Goal: Browse casually: Explore the website without a specific task or goal

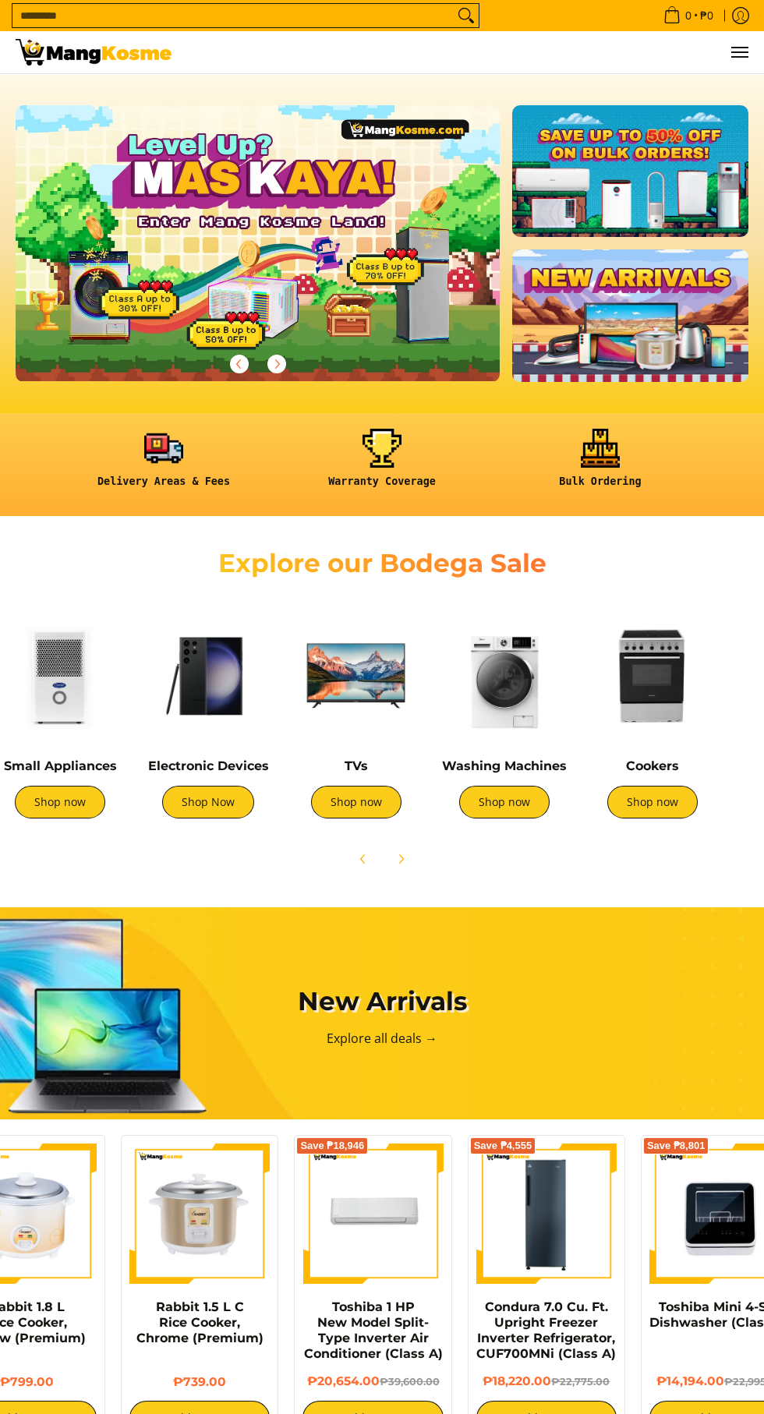
scroll to position [0, 464]
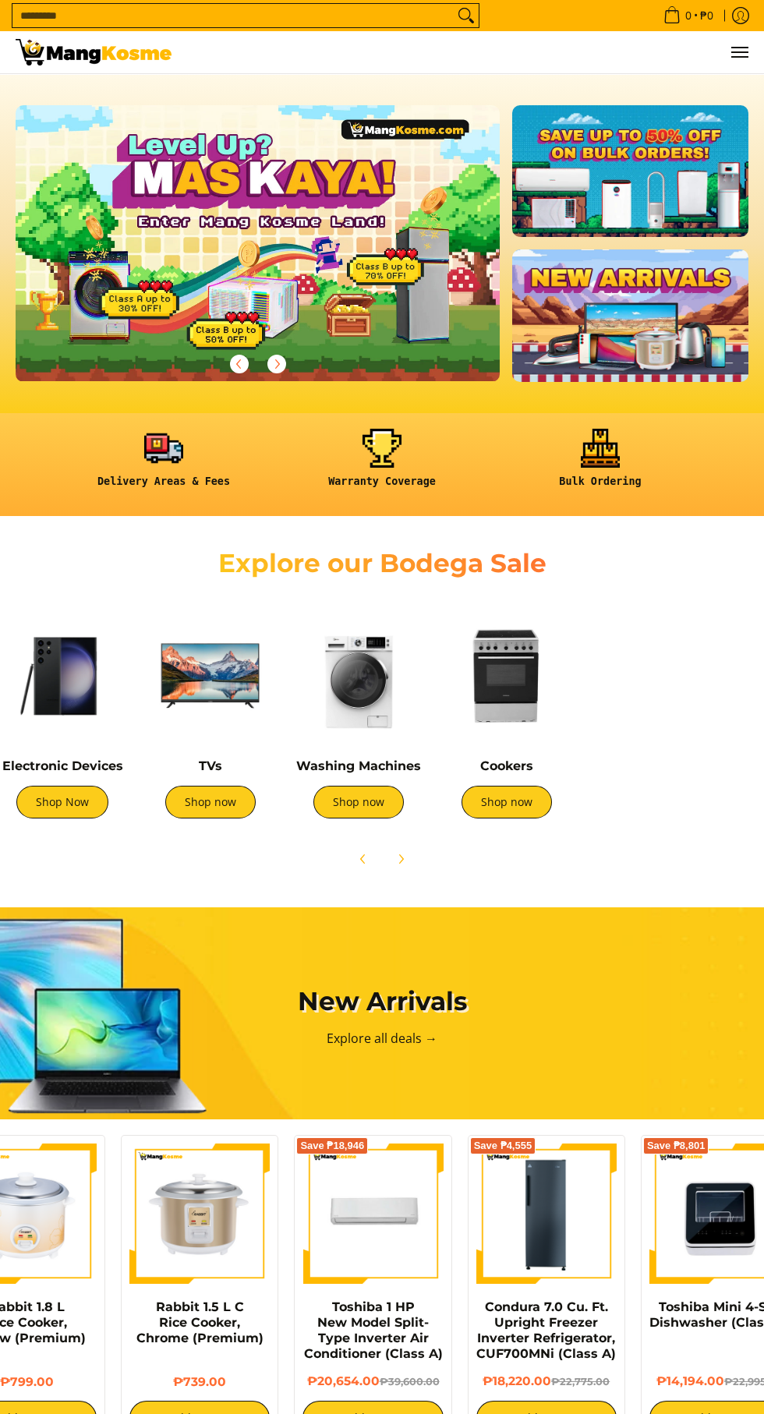
click at [144, 706] on img at bounding box center [210, 676] width 133 height 133
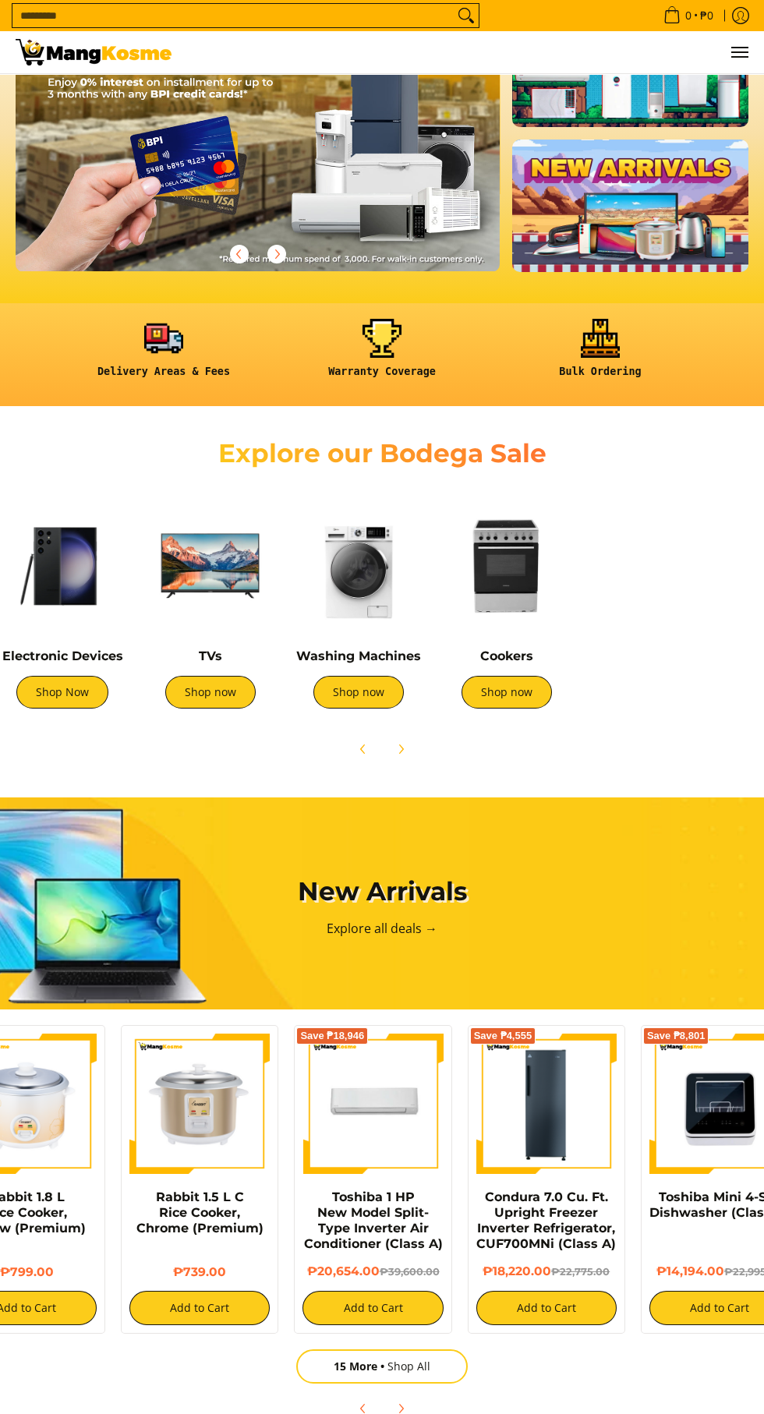
scroll to position [0, 1453]
click at [216, 1141] on img at bounding box center [199, 1104] width 140 height 140
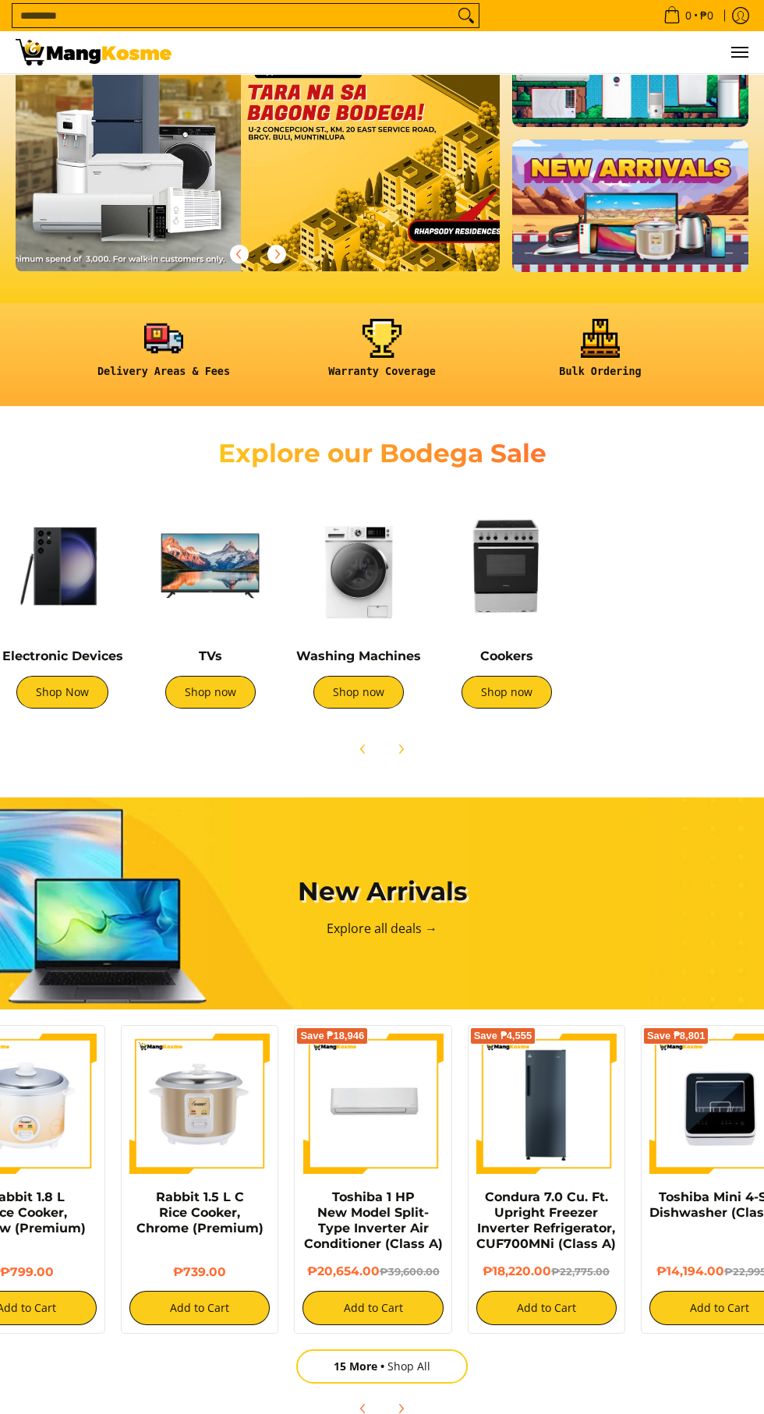
scroll to position [0, 1213]
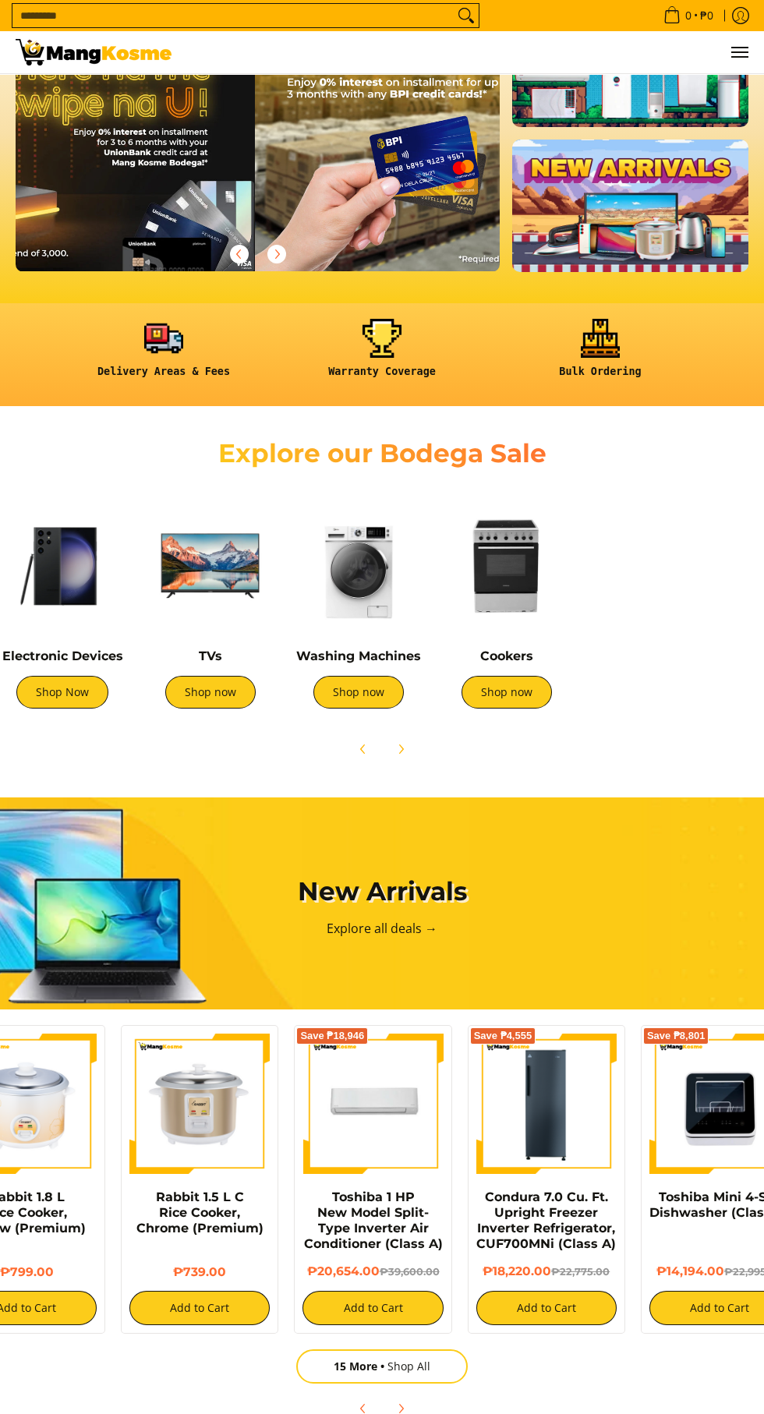
click at [396, 1142] on img at bounding box center [373, 1104] width 140 height 140
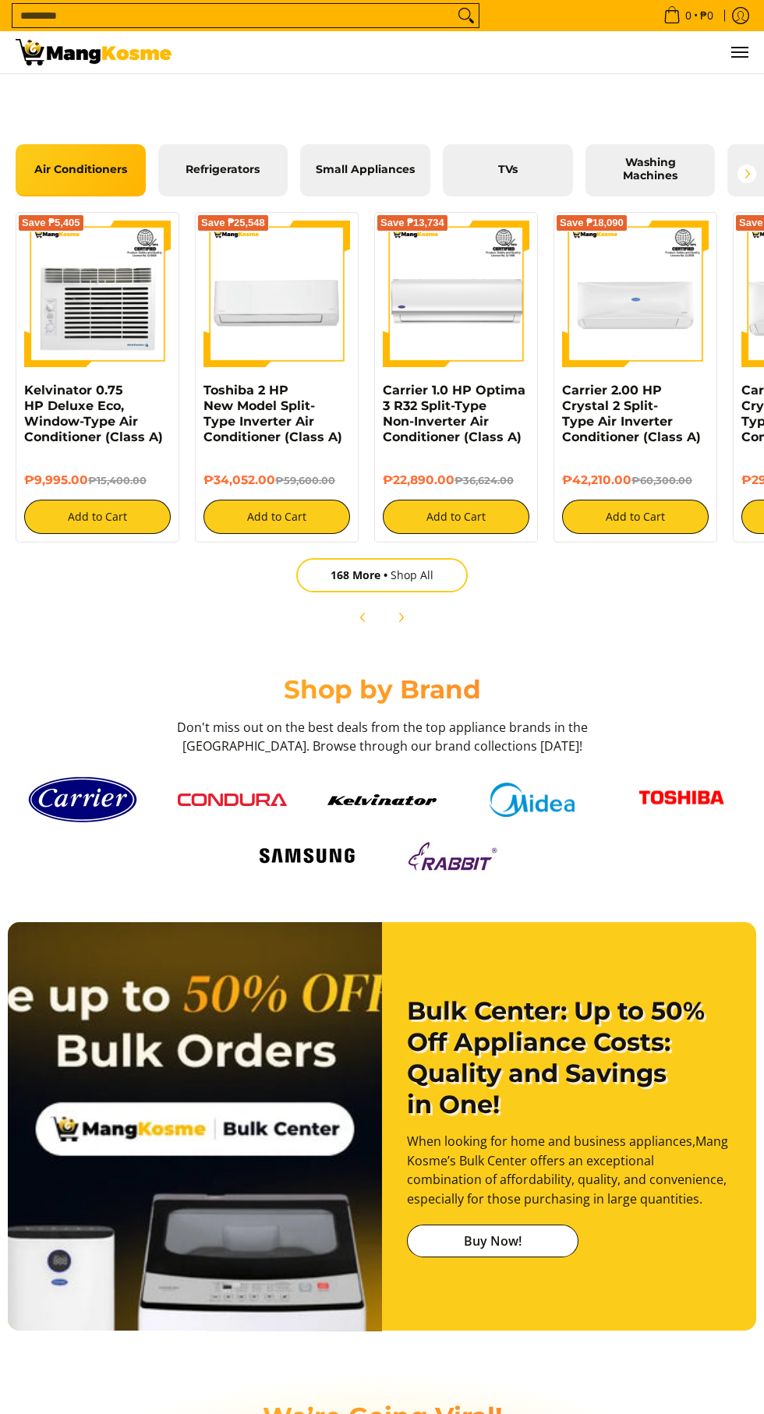
scroll to position [1587, 0]
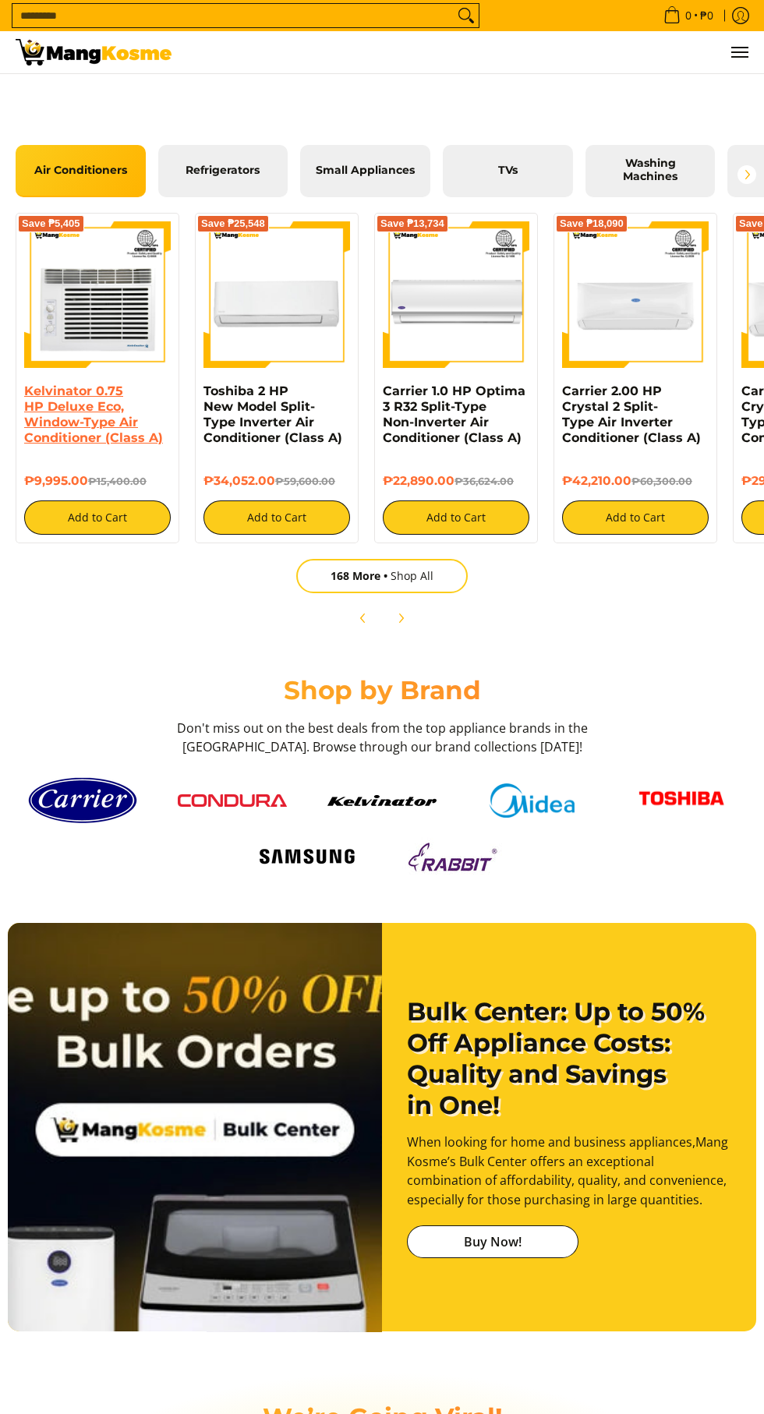
click at [155, 445] on link "Kelvinator 0.75 HP Deluxe Eco, Window-Type Air Conditioner (Class A)" at bounding box center [93, 415] width 139 height 62
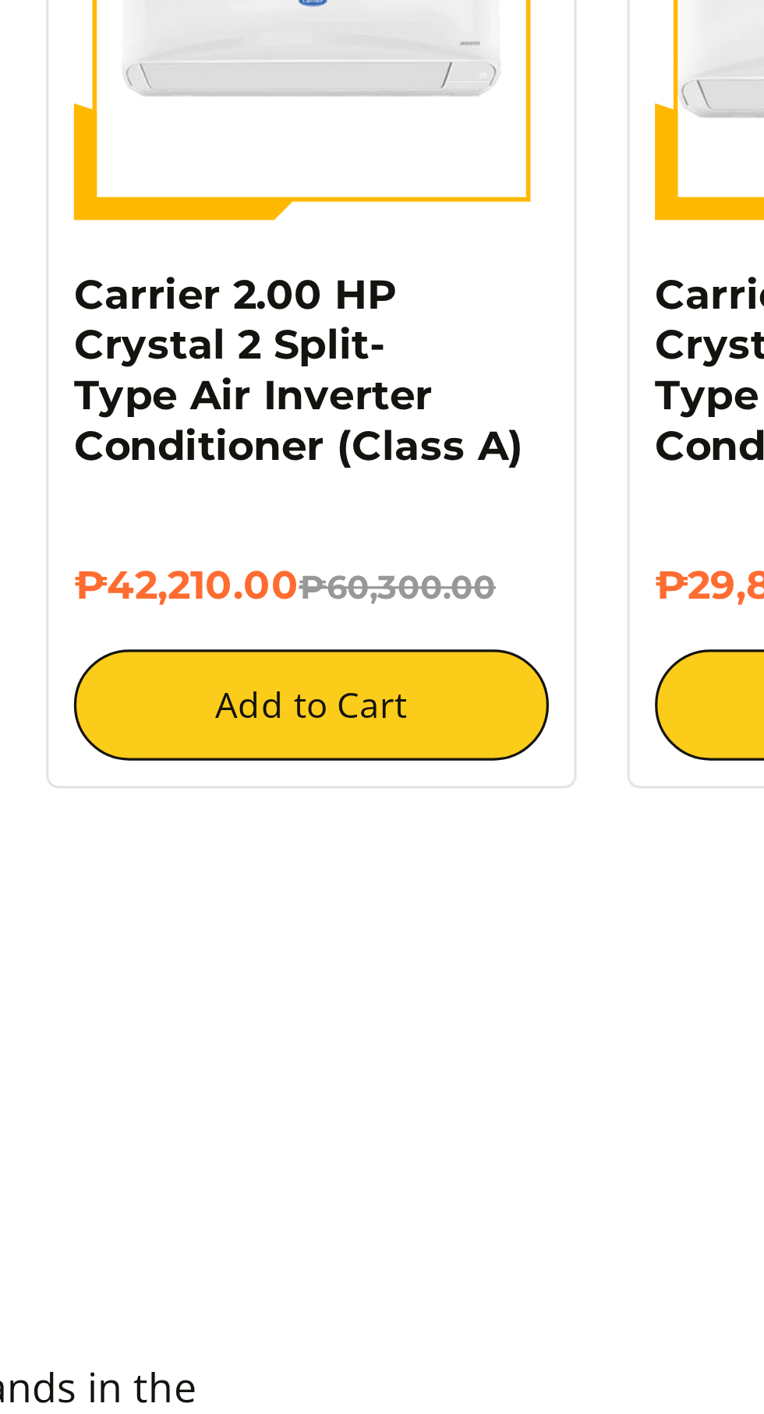
scroll to position [0, 0]
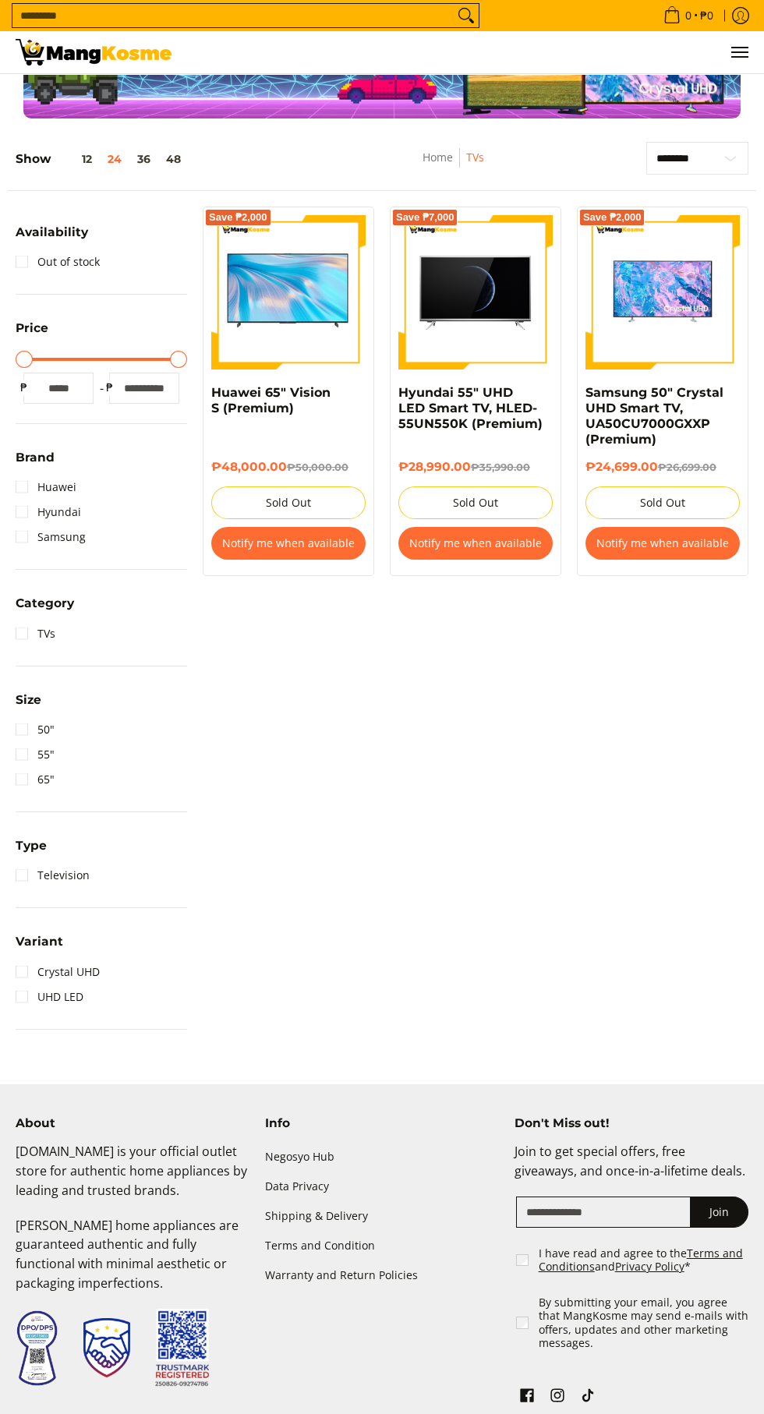
scroll to position [114, 0]
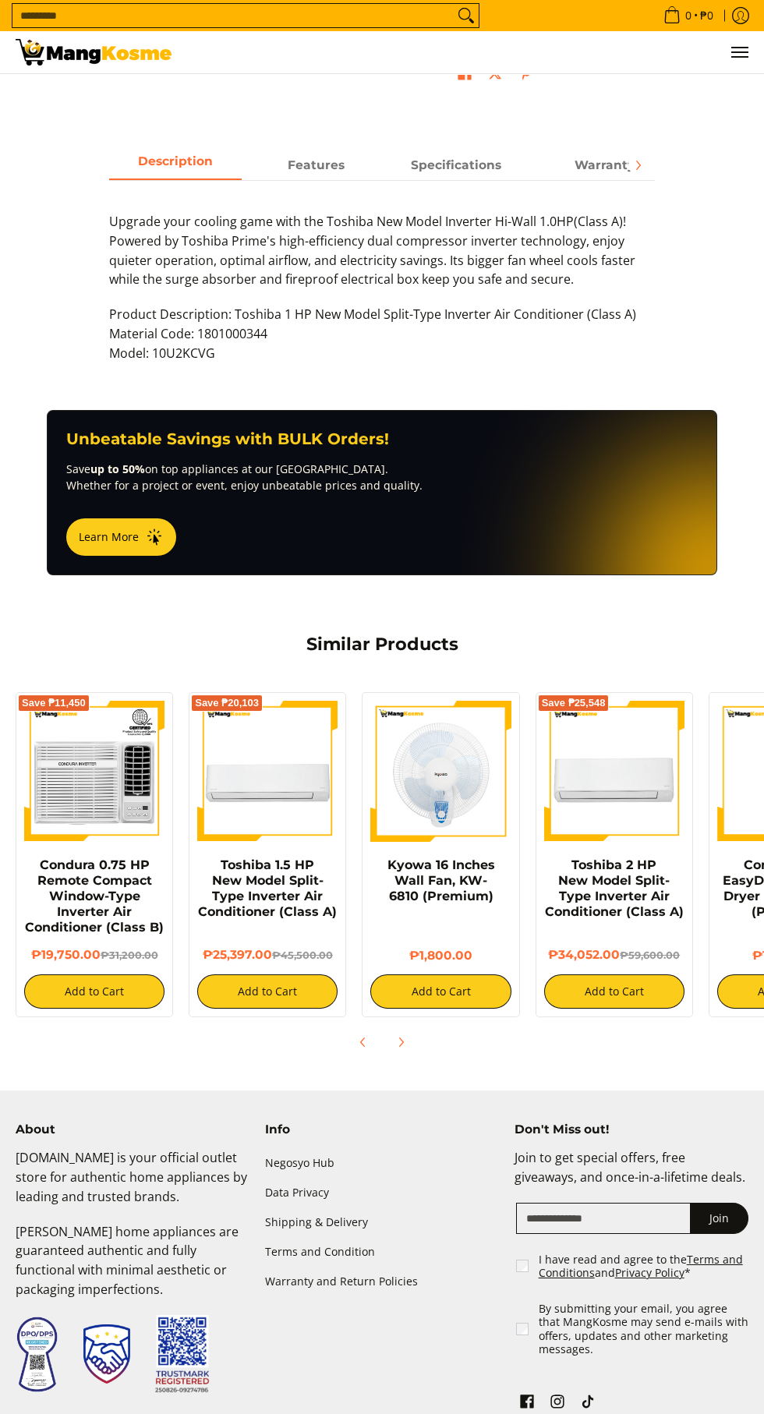
scroll to position [619, 0]
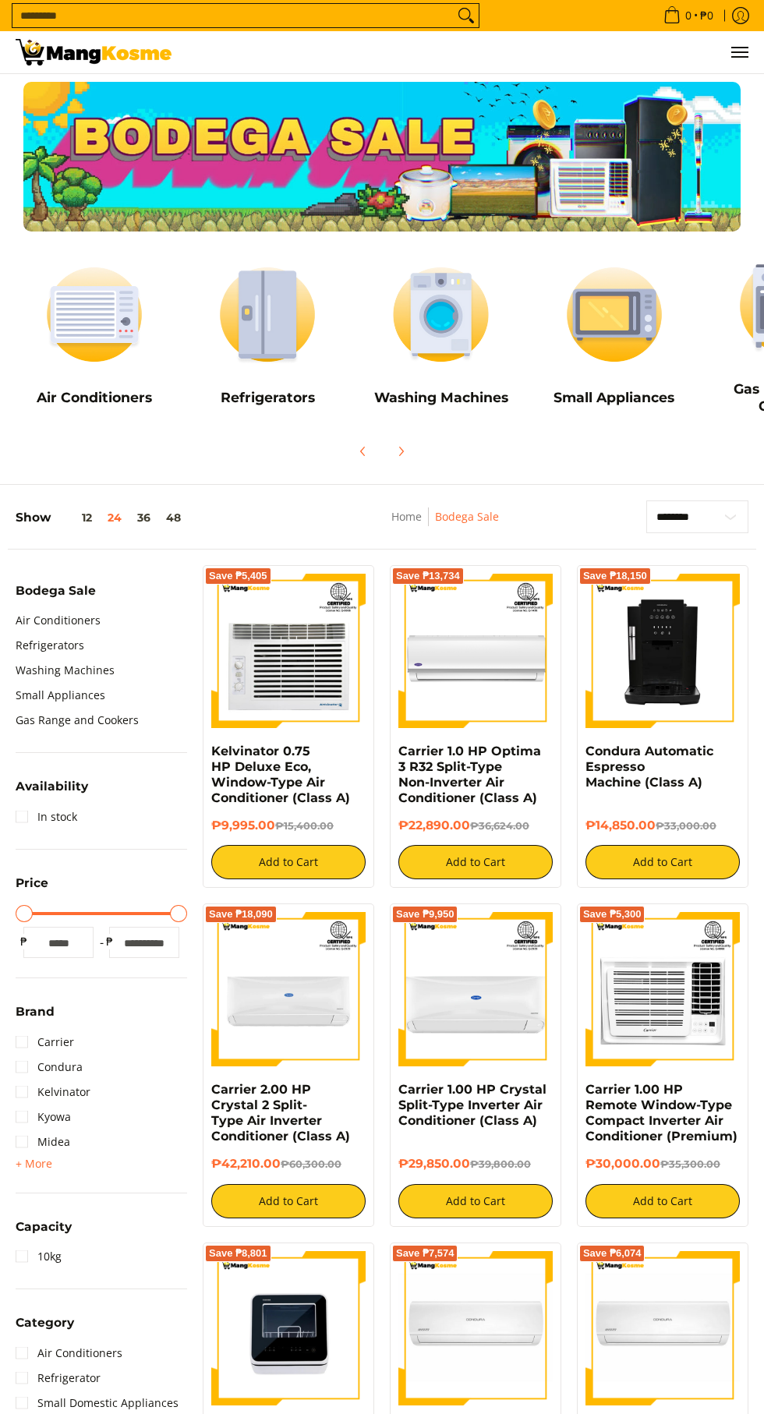
scroll to position [0, 118]
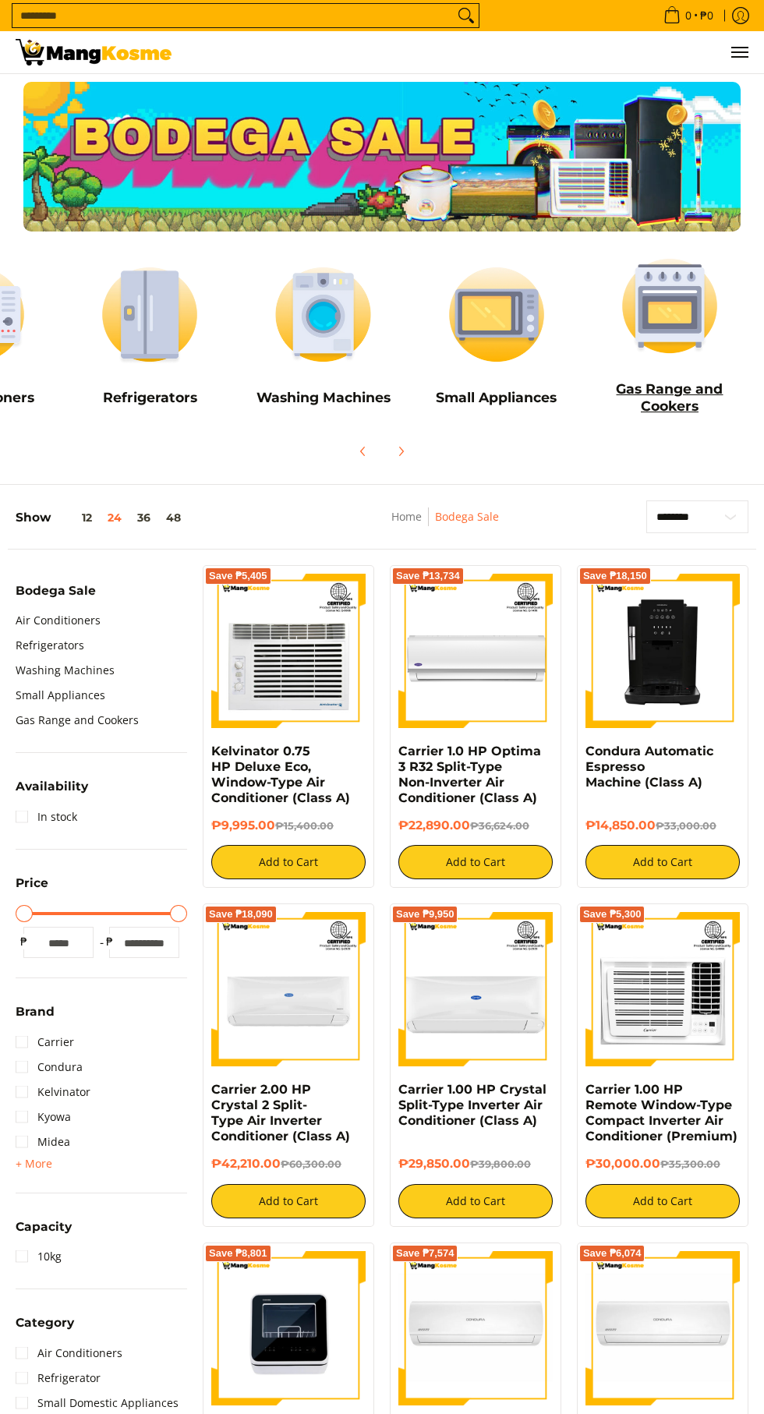
click at [696, 316] on img at bounding box center [669, 306] width 157 height 119
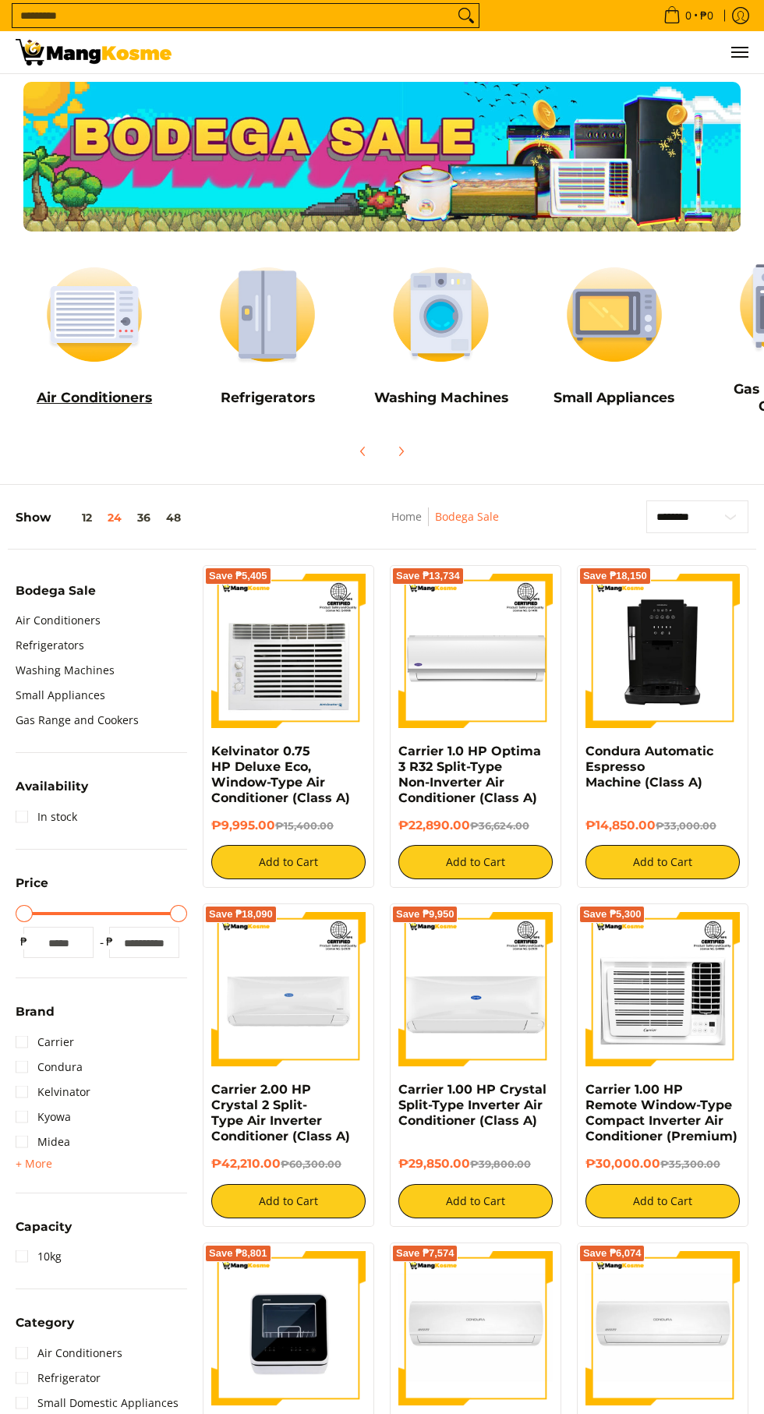
click at [79, 351] on img at bounding box center [94, 315] width 157 height 119
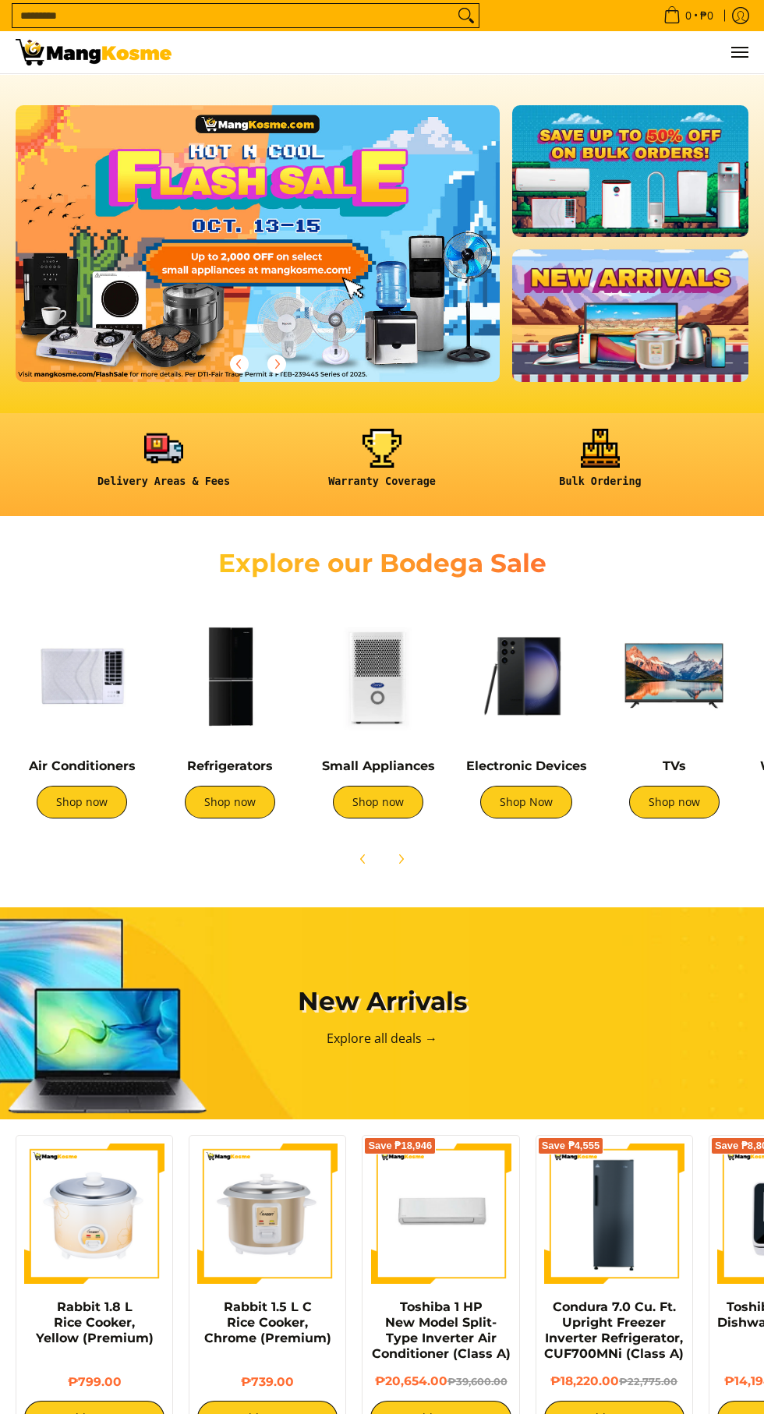
click at [169, 215] on link at bounding box center [283, 255] width 534 height 301
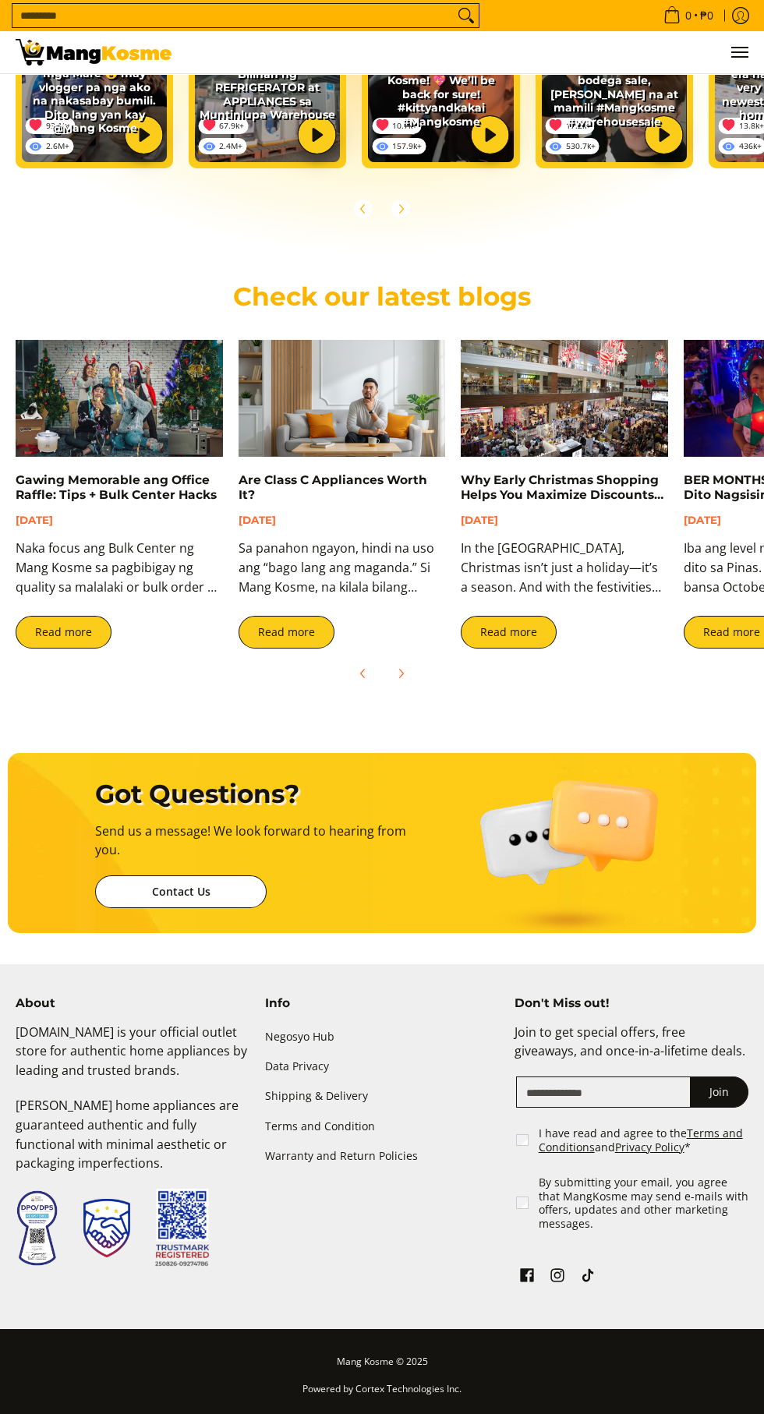
scroll to position [3152, 0]
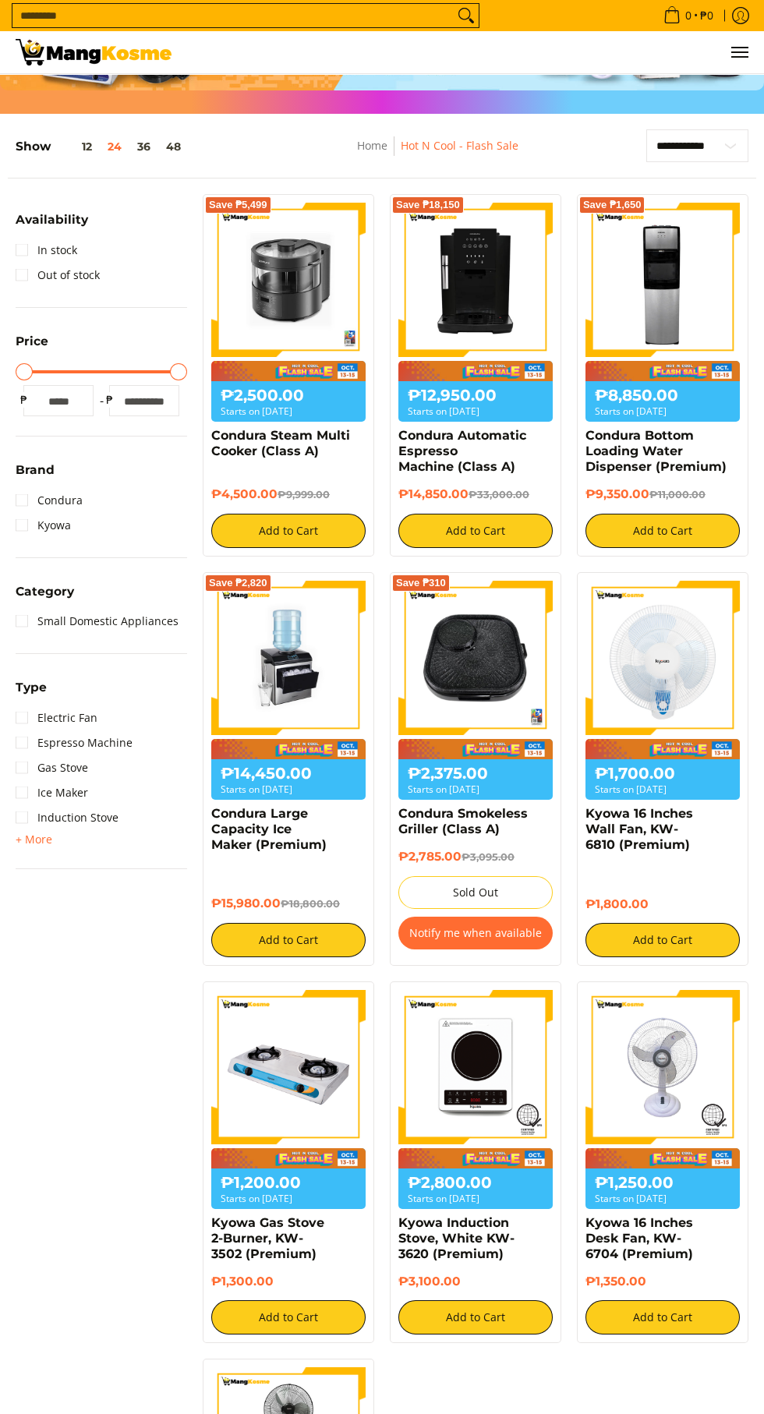
click at [306, 1077] on img at bounding box center [288, 1067] width 154 height 154
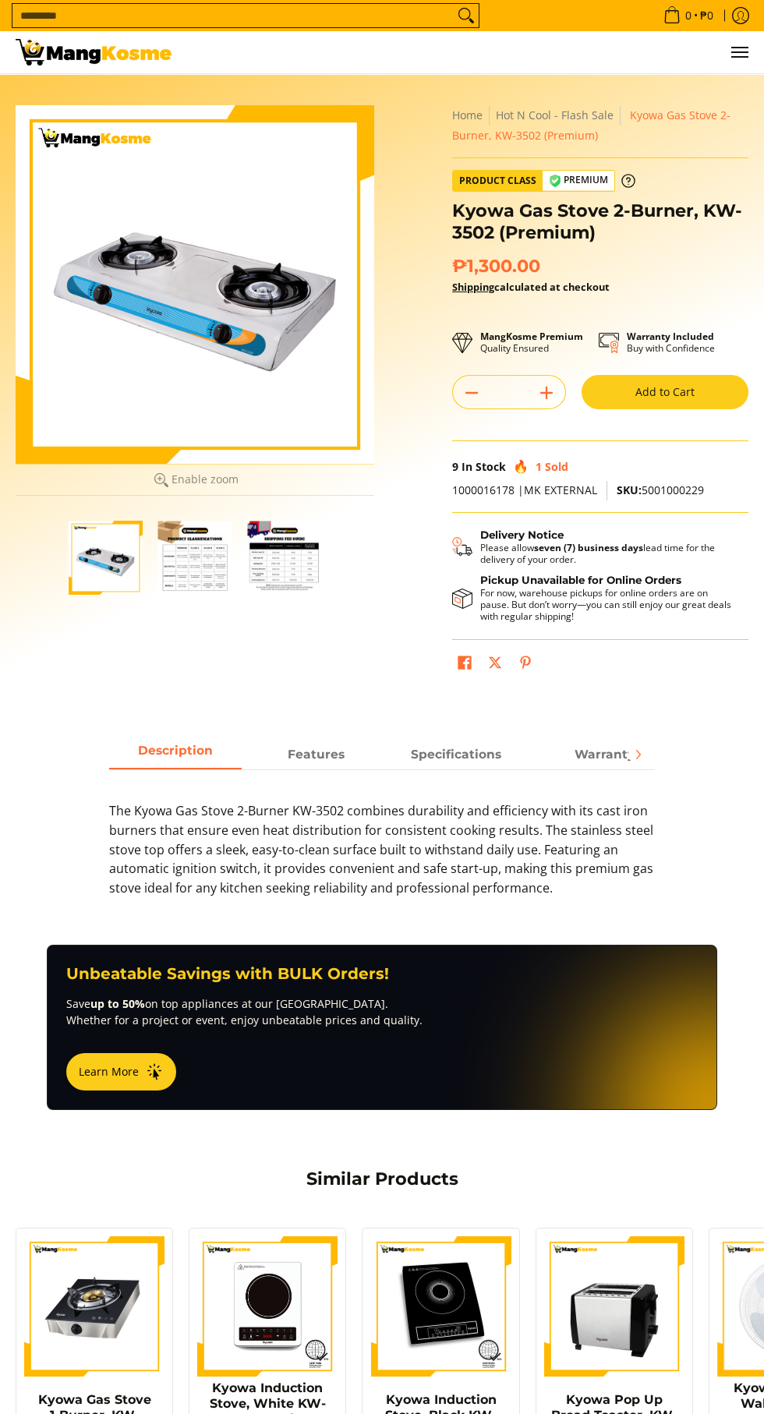
click at [95, 1315] on img at bounding box center [94, 1307] width 140 height 140
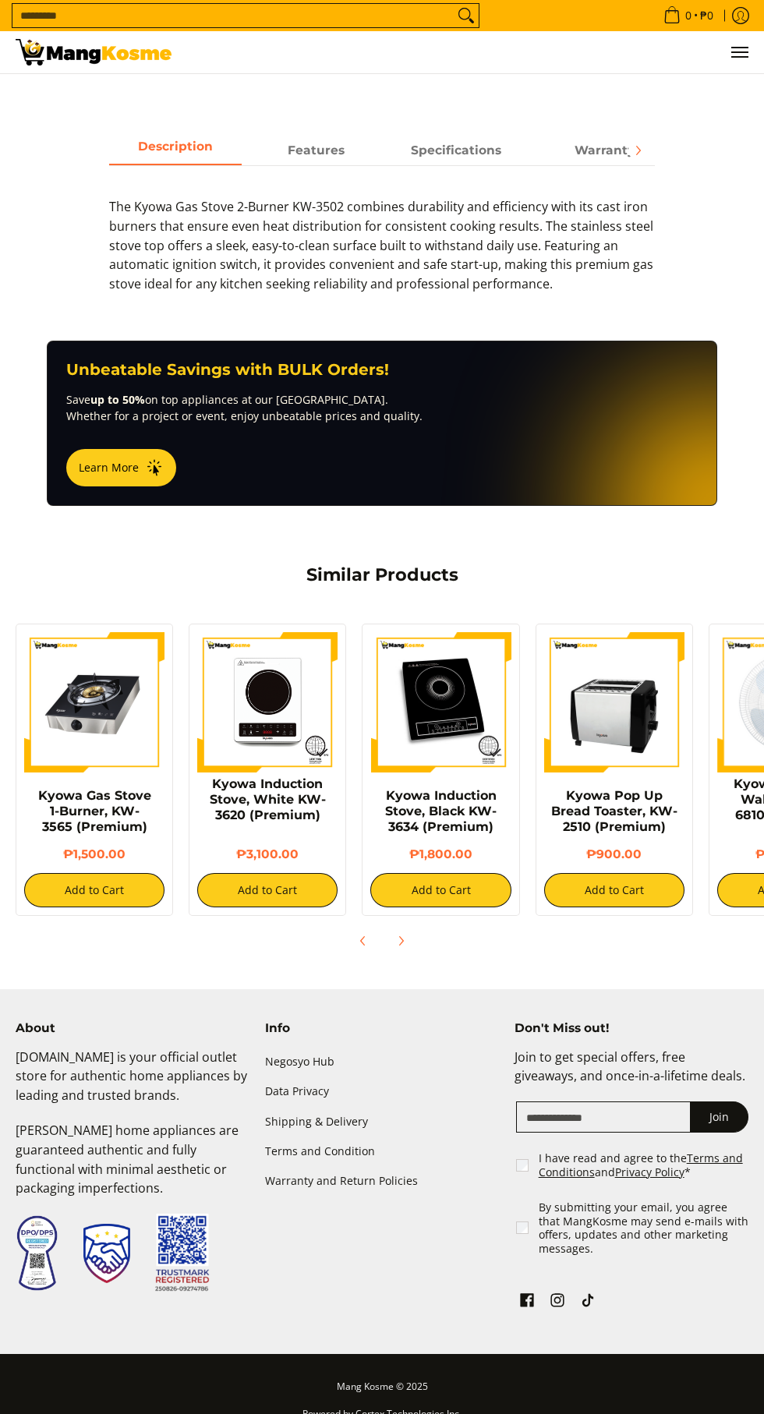
scroll to position [618, 0]
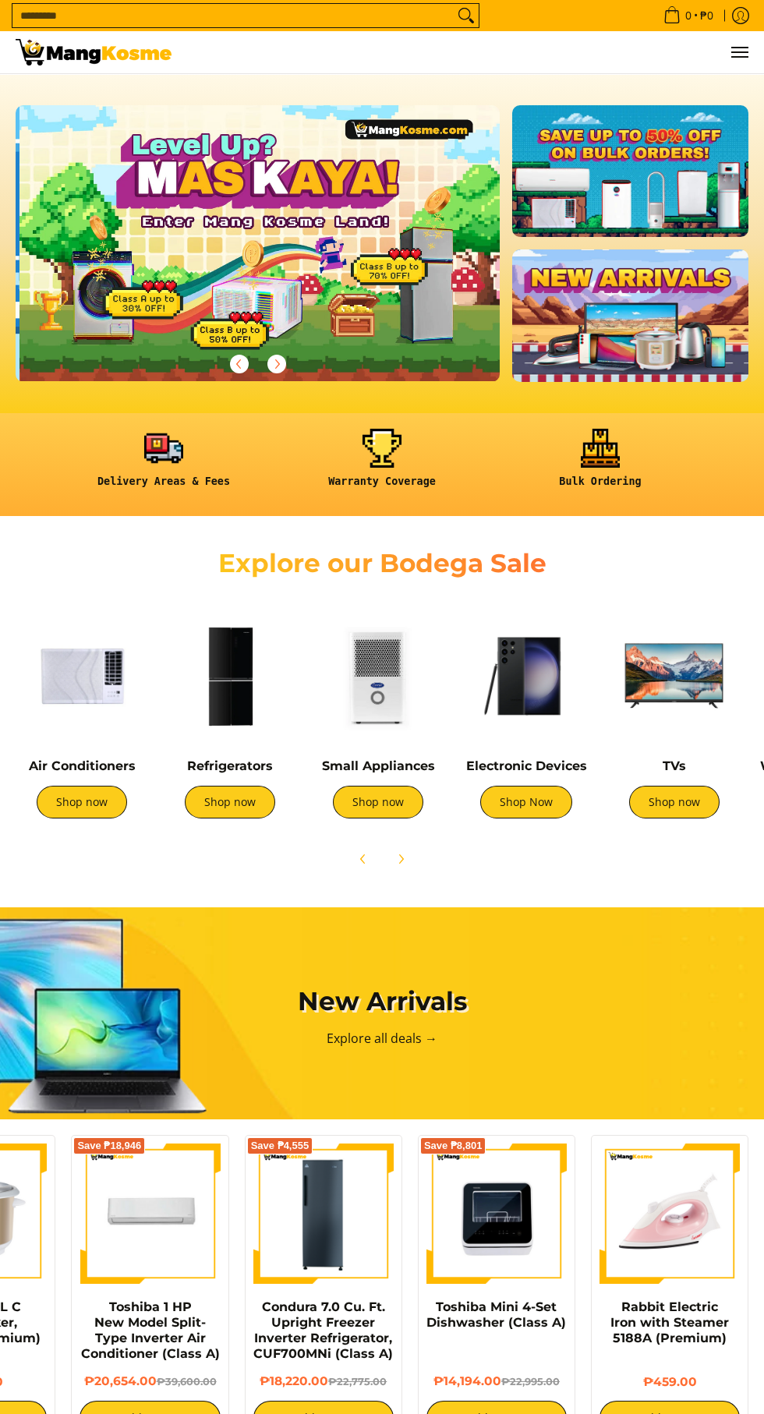
scroll to position [0, 484]
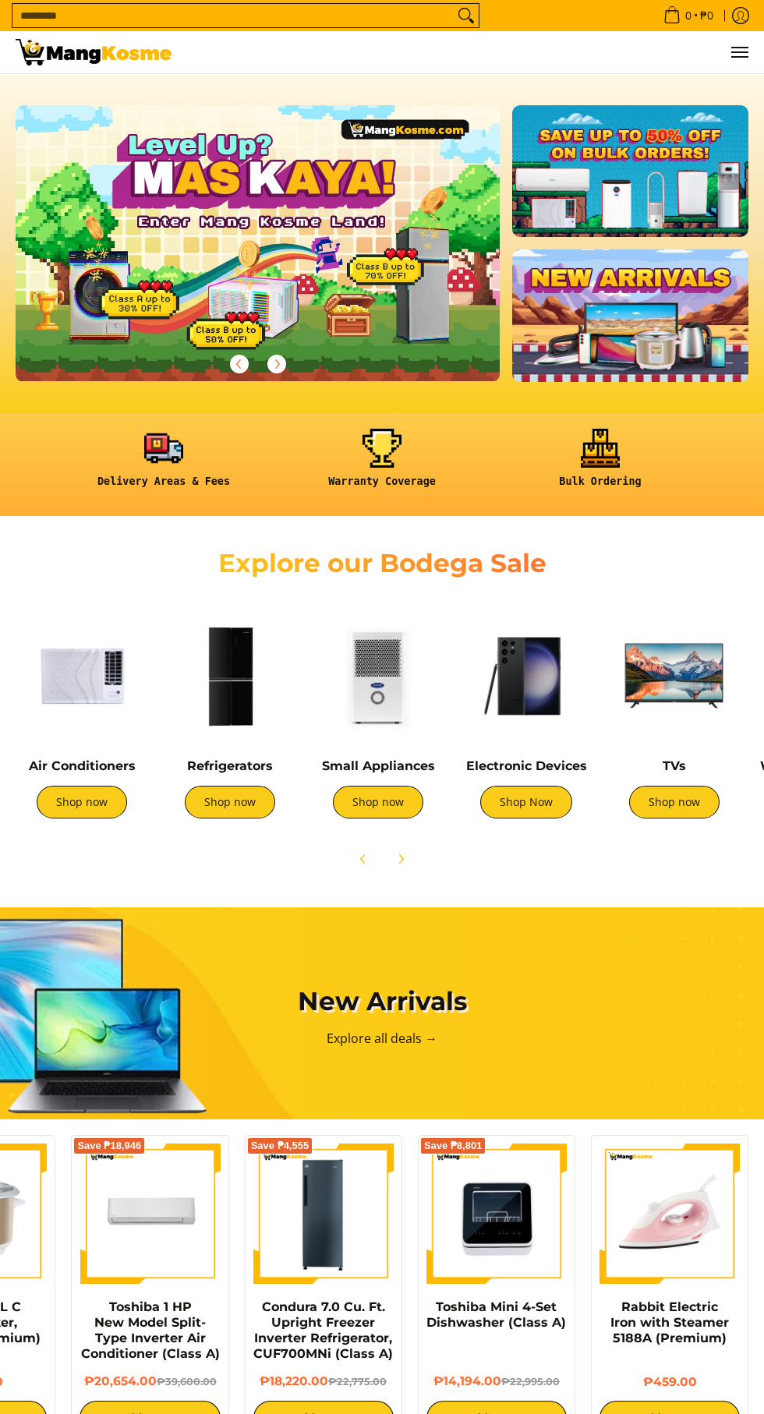
click at [684, 1277] on img at bounding box center [670, 1214] width 140 height 140
click at [522, 1272] on img at bounding box center [496, 1214] width 140 height 140
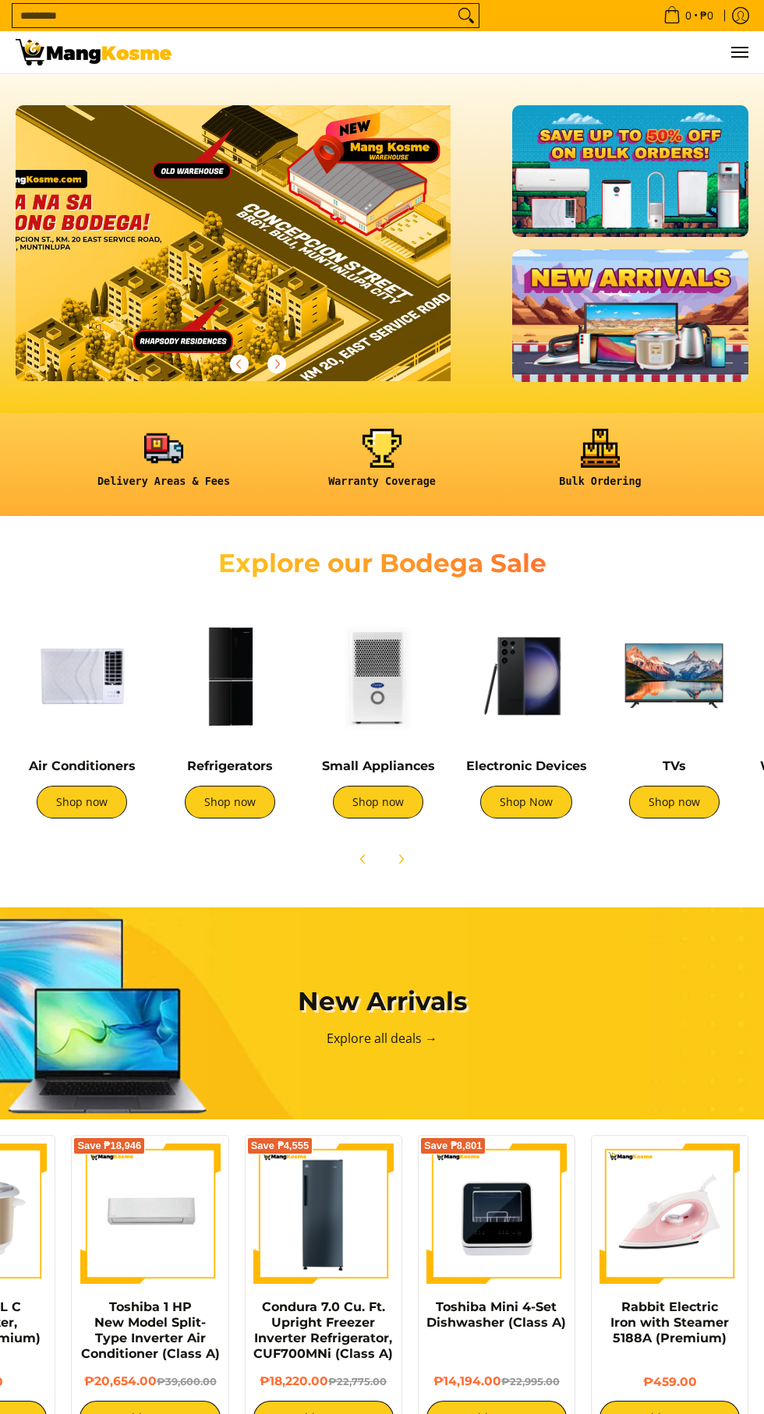
scroll to position [0, 0]
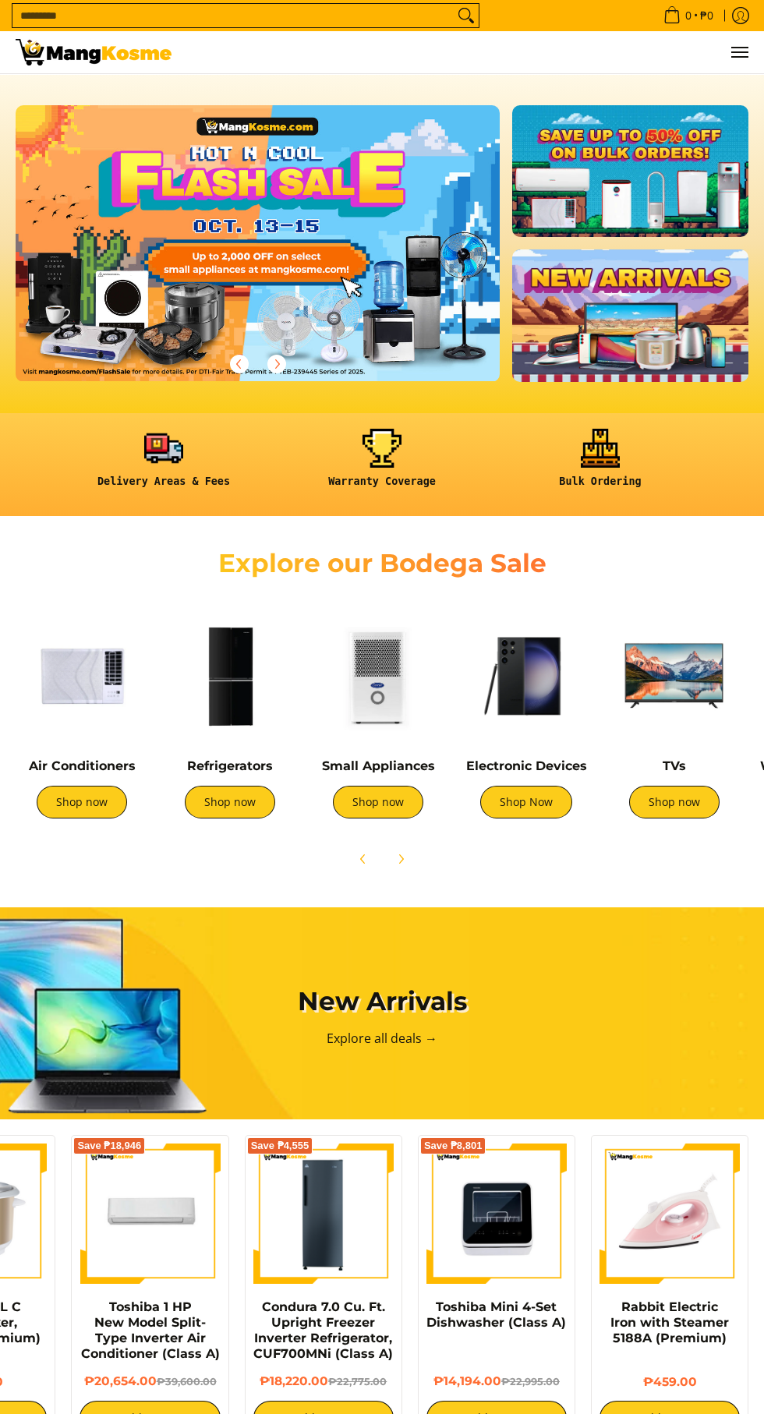
click at [705, 678] on img at bounding box center [674, 676] width 133 height 133
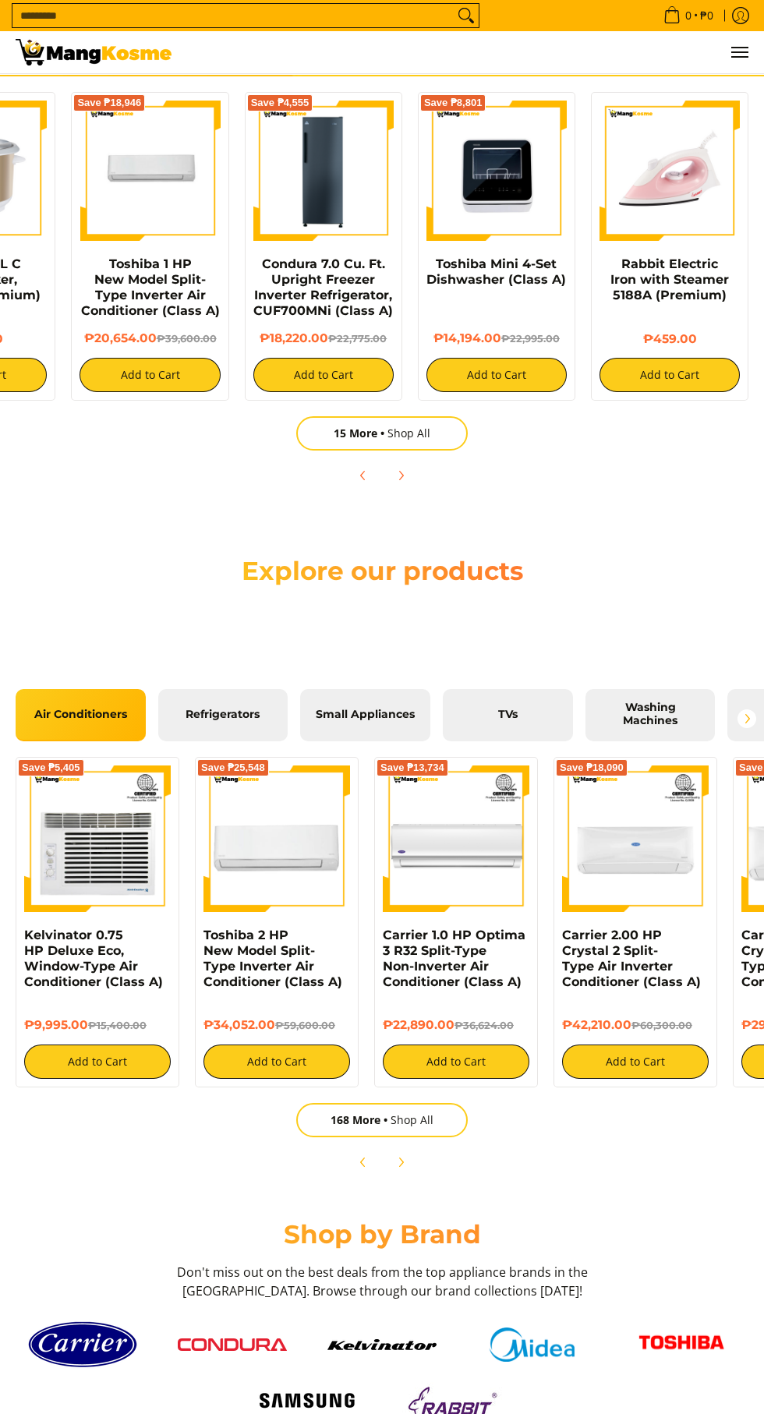
scroll to position [3152, 0]
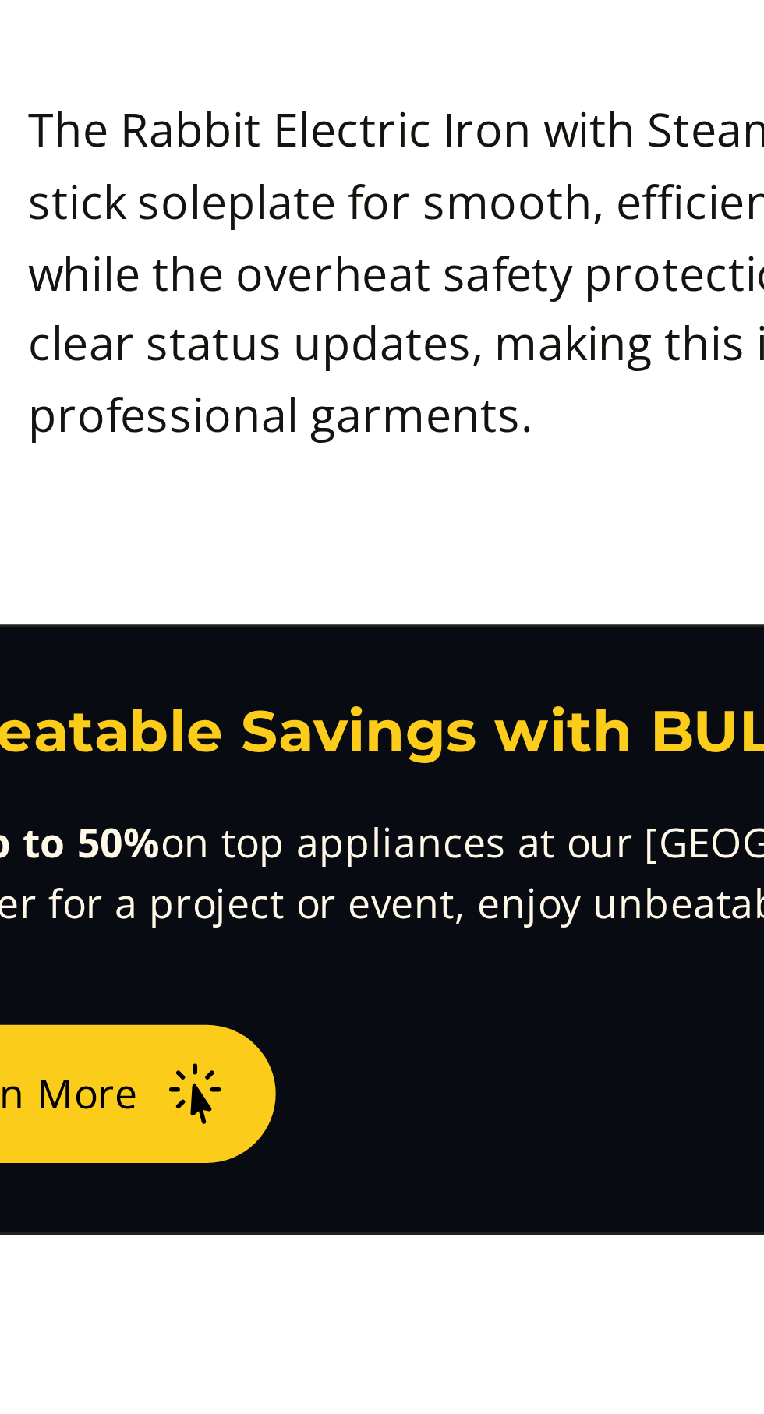
scroll to position [10, 0]
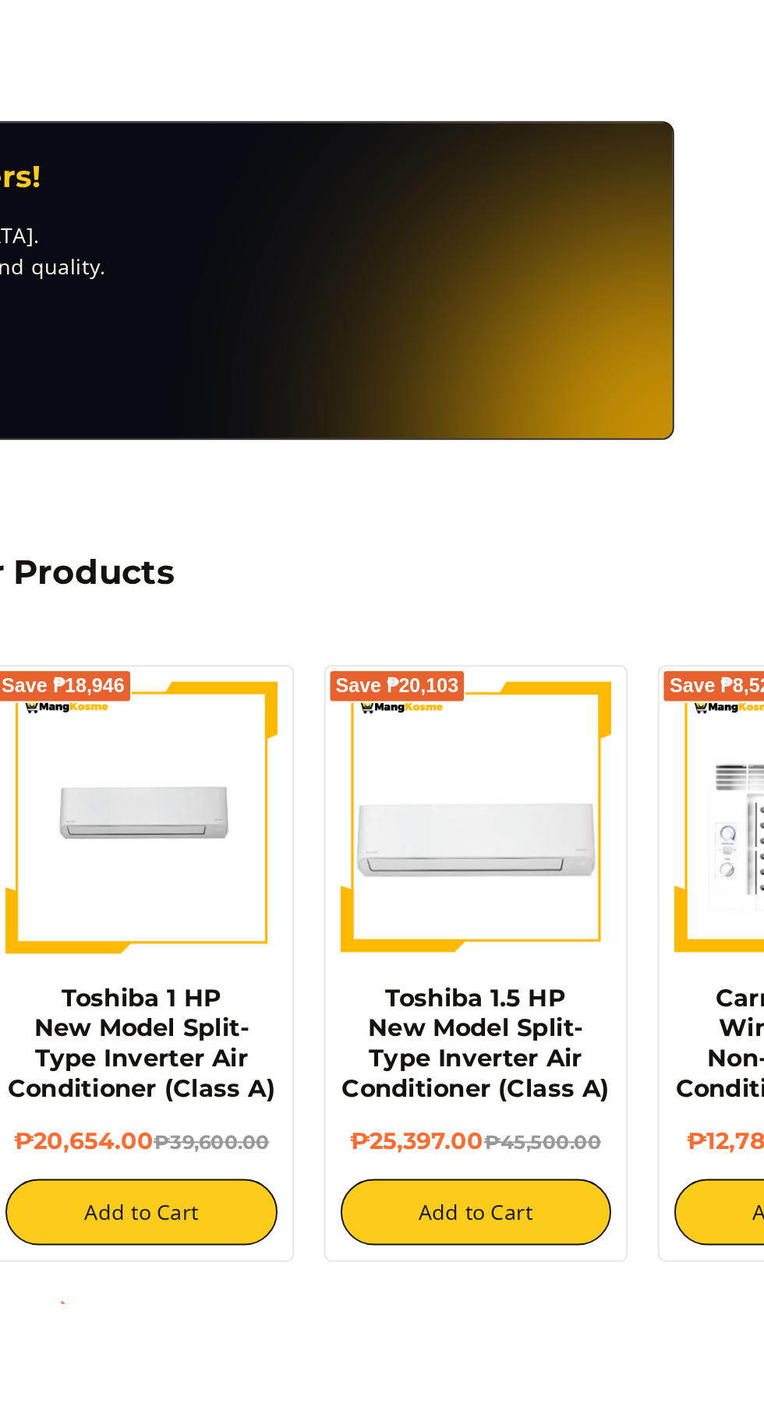
scroll to position [200, 0]
